Goal: Book appointment/travel/reservation

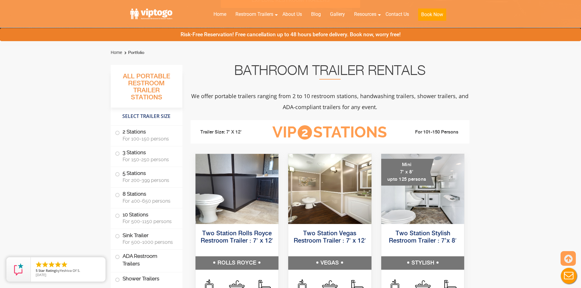
scroll to position [183, 0]
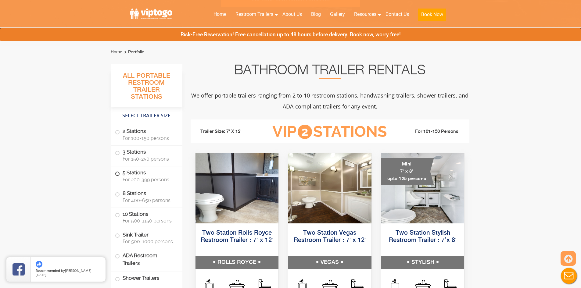
click at [159, 178] on span "For 200-399 persons" at bounding box center [149, 180] width 52 height 6
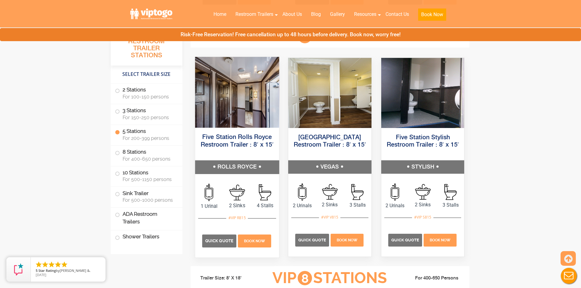
scroll to position [923, 0]
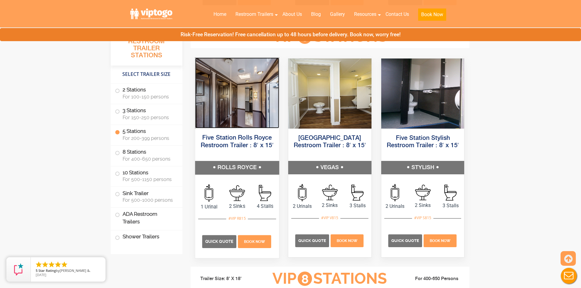
click at [235, 121] on img at bounding box center [237, 92] width 84 height 71
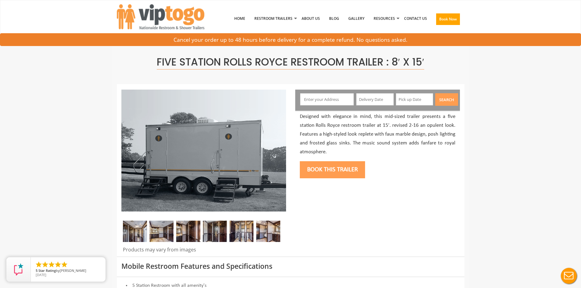
click at [314, 104] on input "text" at bounding box center [327, 99] width 54 height 12
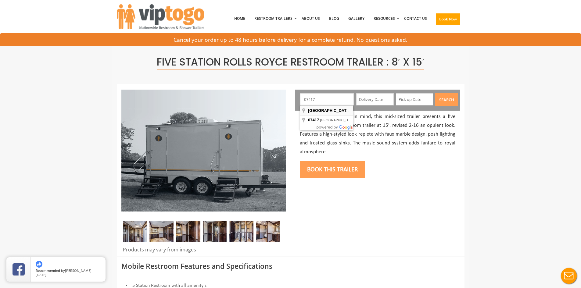
type input "Franklin Lakes, NJ, USA"
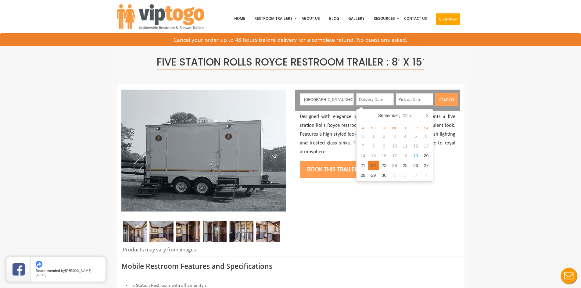
click at [369, 165] on div "22" at bounding box center [373, 166] width 11 height 10
type input "09/22/2025"
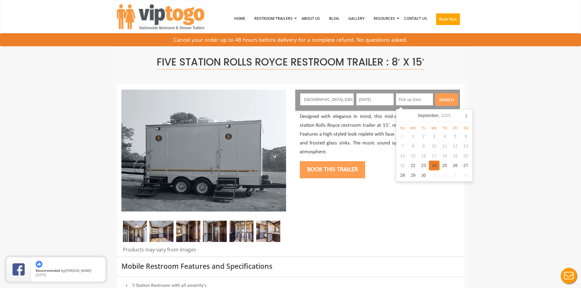
click at [433, 167] on div "24" at bounding box center [434, 166] width 11 height 10
type input "09/24/2025"
click at [450, 99] on button "Search" at bounding box center [446, 99] width 23 height 13
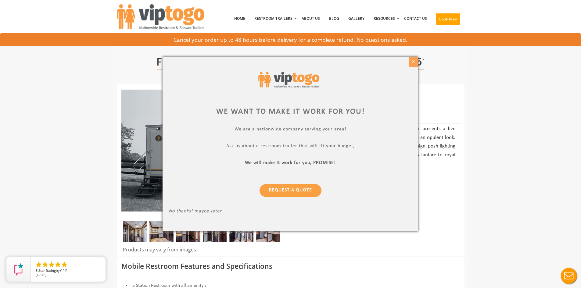
drag, startPoint x: 413, startPoint y: 58, endPoint x: 434, endPoint y: 113, distance: 59.3
click at [413, 59] on div "X" at bounding box center [413, 62] width 9 height 10
